Goal: Task Accomplishment & Management: Complete application form

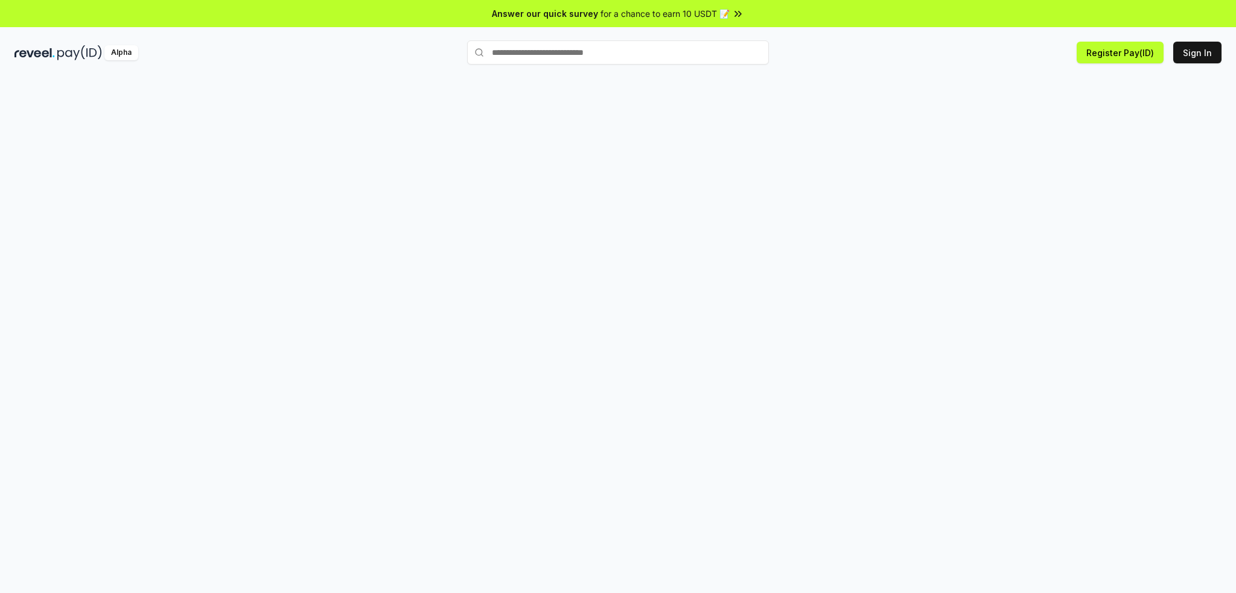
drag, startPoint x: 0, startPoint y: 0, endPoint x: 651, endPoint y: 58, distance: 653.6
click at [651, 58] on input "text" at bounding box center [618, 52] width 302 height 24
click at [299, 79] on div at bounding box center [618, 347] width 1236 height 559
click at [1184, 50] on button "Sign In" at bounding box center [1197, 53] width 48 height 22
